Goal: Task Accomplishment & Management: Manage account settings

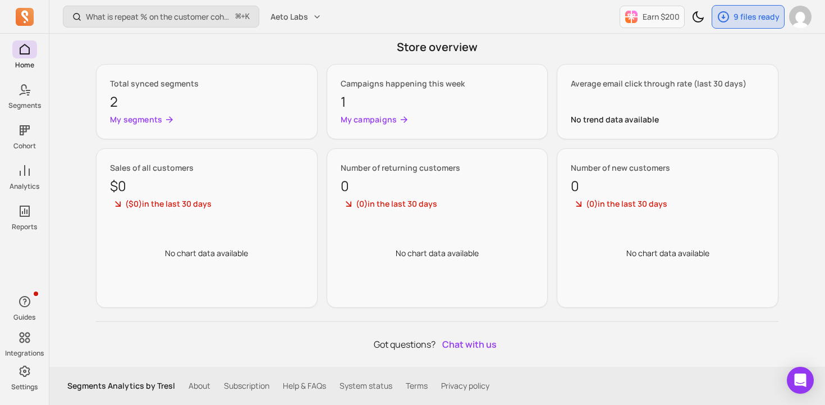
scroll to position [365, 0]
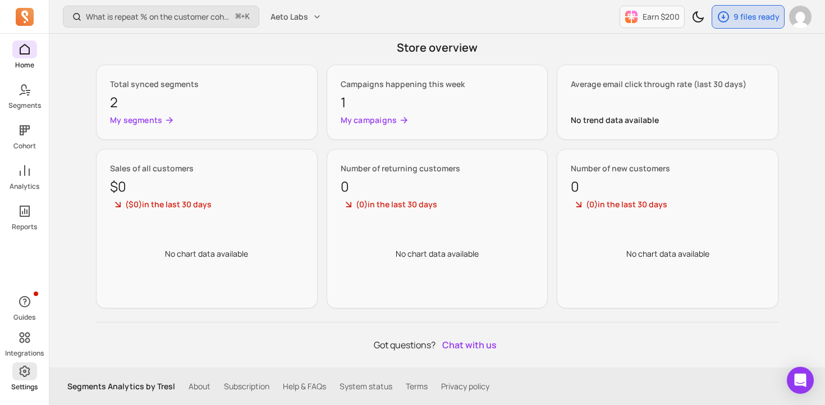
click at [27, 373] on icon at bounding box center [24, 370] width 13 height 13
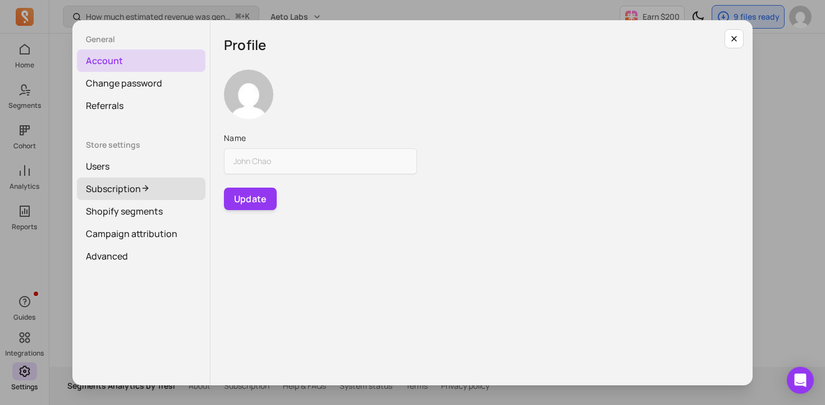
click at [141, 189] on icon at bounding box center [145, 188] width 9 height 9
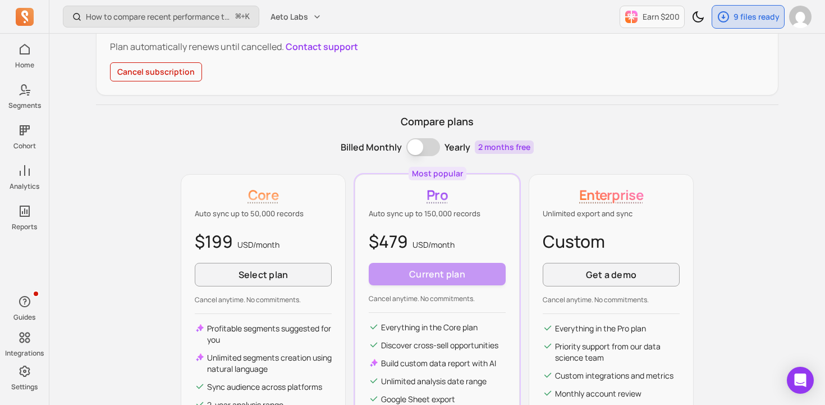
scroll to position [249, 0]
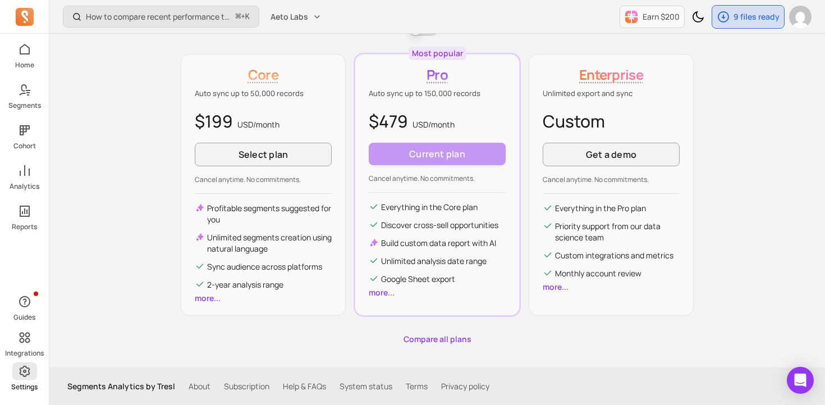
click at [22, 386] on p "Settings" at bounding box center [24, 386] width 26 height 9
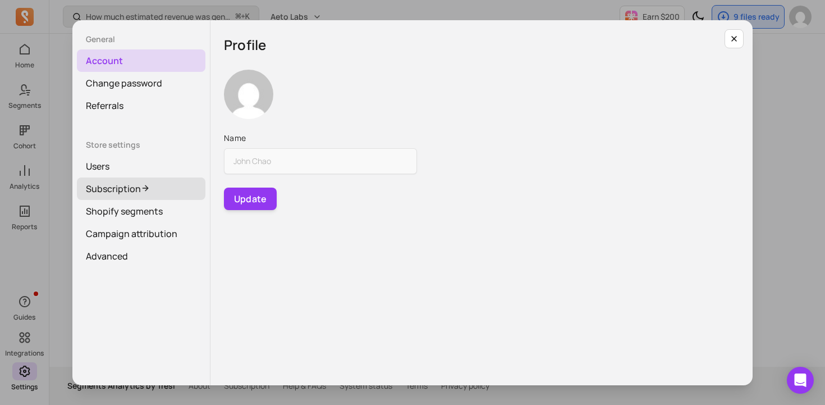
click at [136, 185] on link "Subscription" at bounding box center [141, 188] width 129 height 22
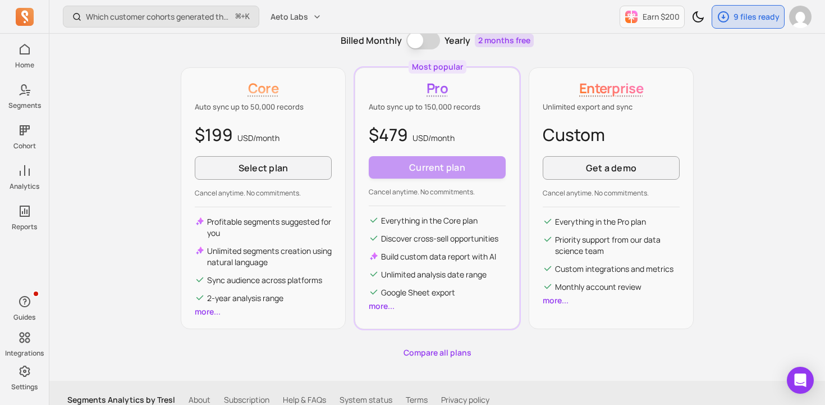
scroll to position [249, 0]
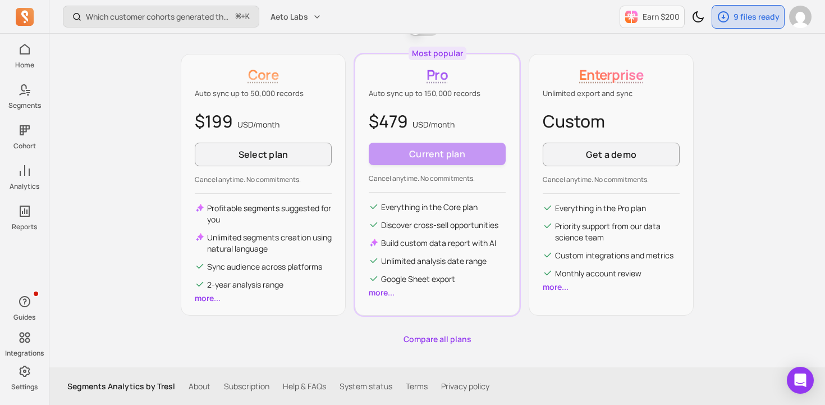
click at [252, 385] on link "Subscription" at bounding box center [246, 386] width 45 height 11
